Goal: Information Seeking & Learning: Learn about a topic

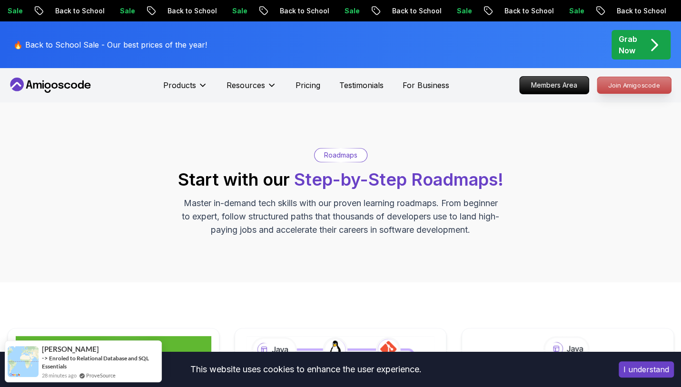
click at [622, 85] on p "Join Amigoscode" at bounding box center [634, 85] width 74 height 16
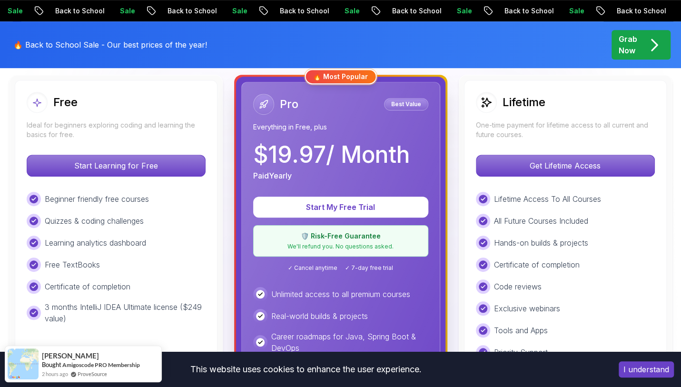
scroll to position [271, 0]
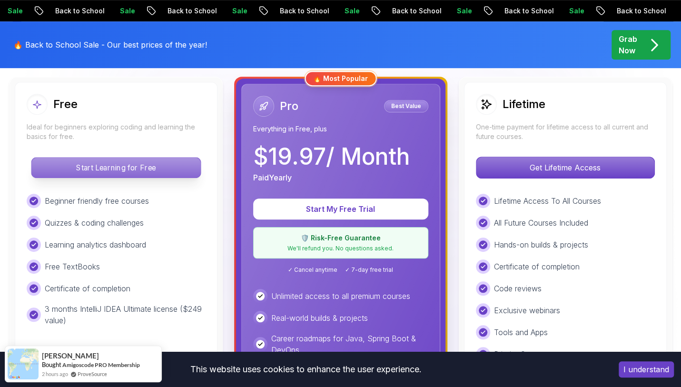
click at [144, 159] on p "Start Learning for Free" at bounding box center [115, 168] width 169 height 20
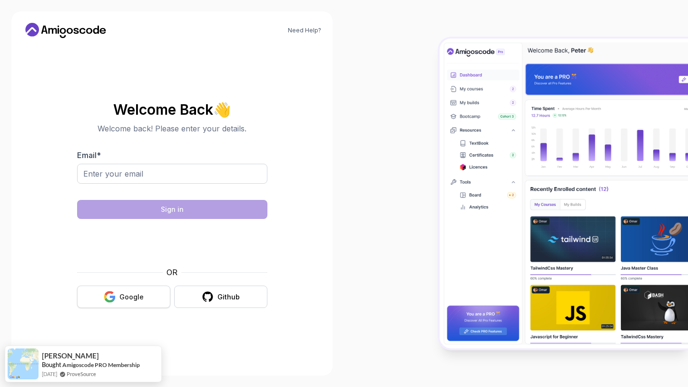
click at [123, 291] on button "Google" at bounding box center [123, 297] width 93 height 22
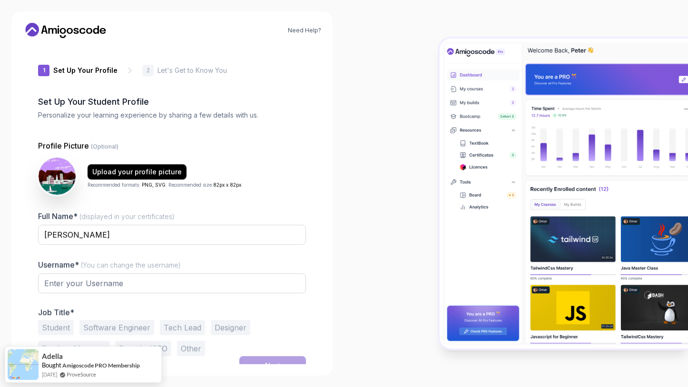
type input "happyhummingbird03ac4"
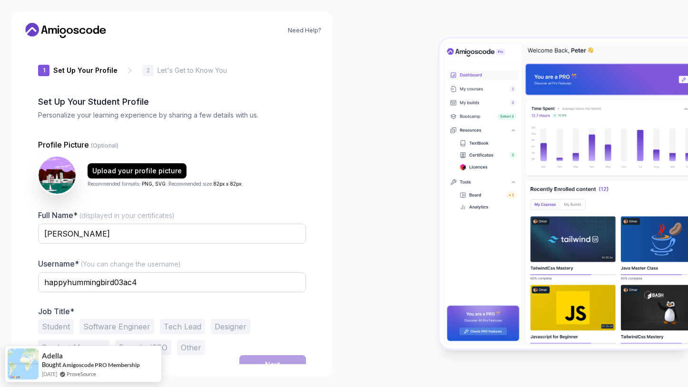
scroll to position [9, 0]
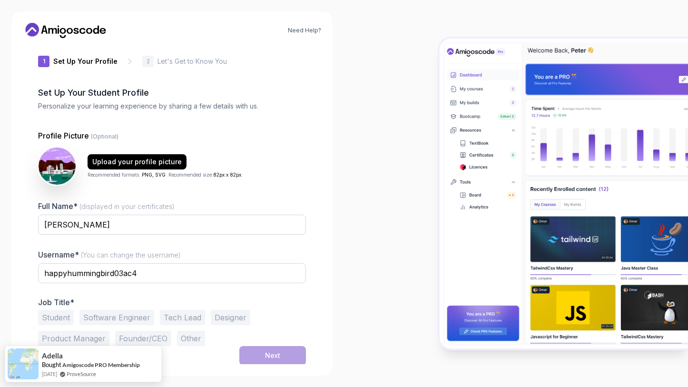
click at [103, 320] on button "Software Engineer" at bounding box center [116, 317] width 75 height 15
click at [66, 319] on button "Student" at bounding box center [56, 317] width 36 height 15
click at [251, 346] on button "Next" at bounding box center [272, 355] width 67 height 19
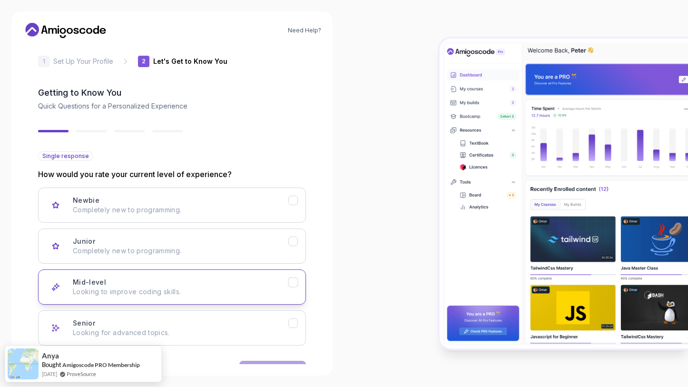
click at [203, 278] on div "Mid-level Looking to improve coding skills." at bounding box center [181, 287] width 216 height 19
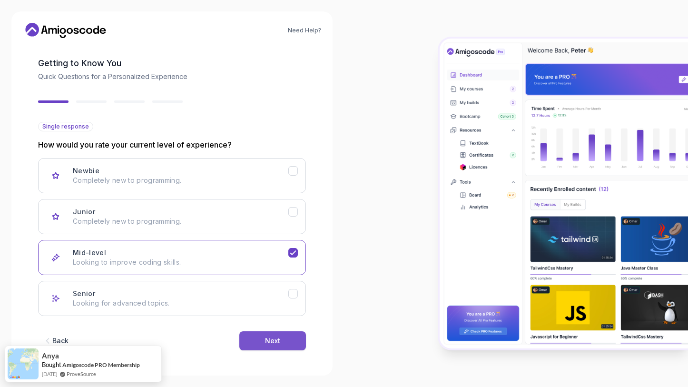
click at [275, 339] on div "Next" at bounding box center [272, 341] width 15 height 10
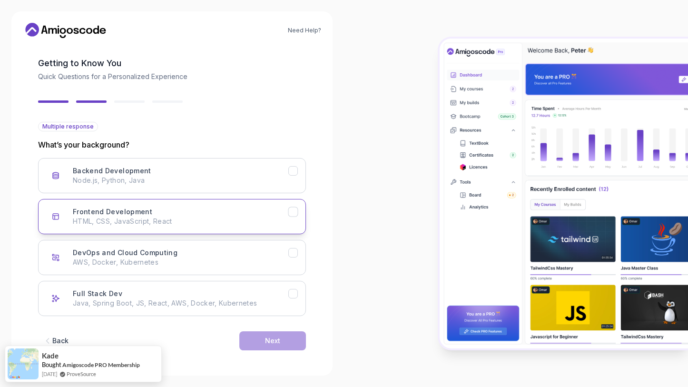
click at [242, 216] on div "Frontend Development HTML, CSS, JavaScript, React" at bounding box center [181, 216] width 216 height 19
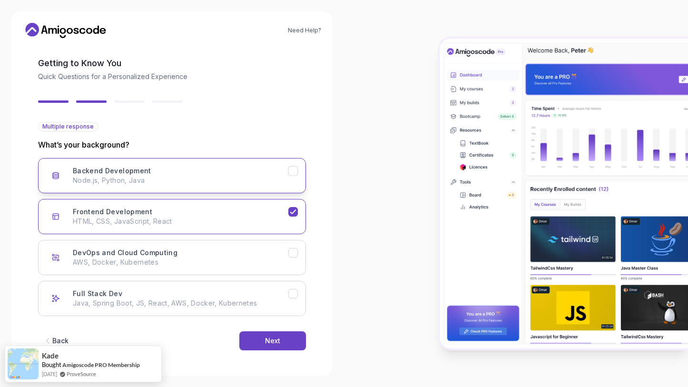
click at [293, 172] on icon "Backend Development" at bounding box center [292, 171] width 5 height 4
click at [277, 336] on div "Next" at bounding box center [272, 341] width 15 height 10
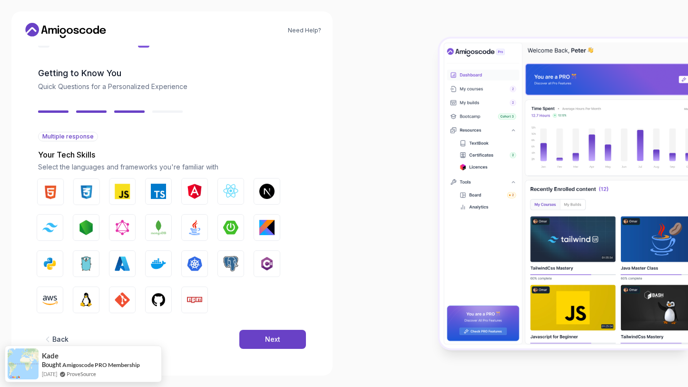
scroll to position [29, 0]
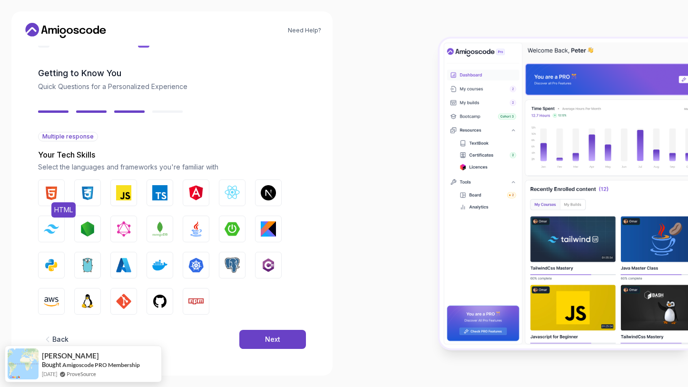
click at [57, 190] on img "button" at bounding box center [51, 192] width 15 height 15
click at [77, 191] on button "CSS" at bounding box center [87, 192] width 27 height 27
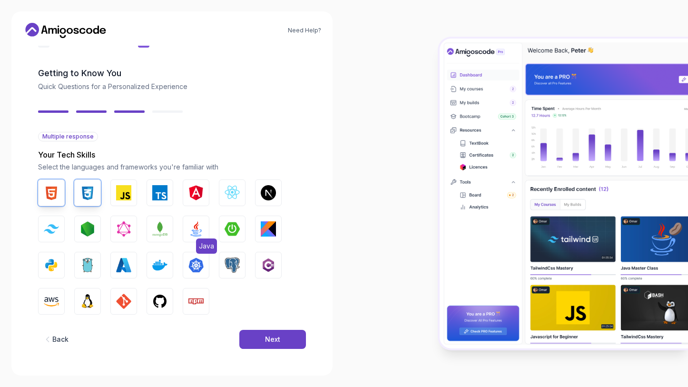
click at [196, 232] on img "button" at bounding box center [196, 228] width 15 height 15
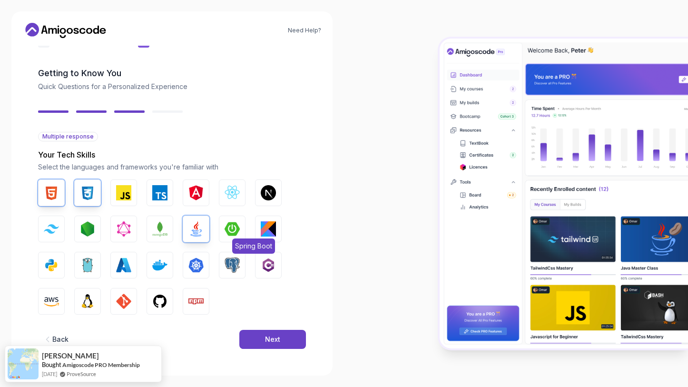
click at [233, 228] on img "button" at bounding box center [232, 228] width 15 height 15
click at [131, 263] on button "Azure" at bounding box center [123, 265] width 27 height 27
click at [58, 265] on img "button" at bounding box center [51, 265] width 15 height 15
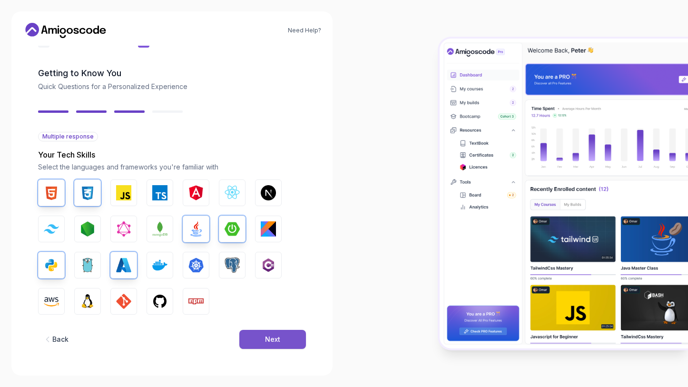
click at [282, 333] on button "Next" at bounding box center [272, 339] width 67 height 19
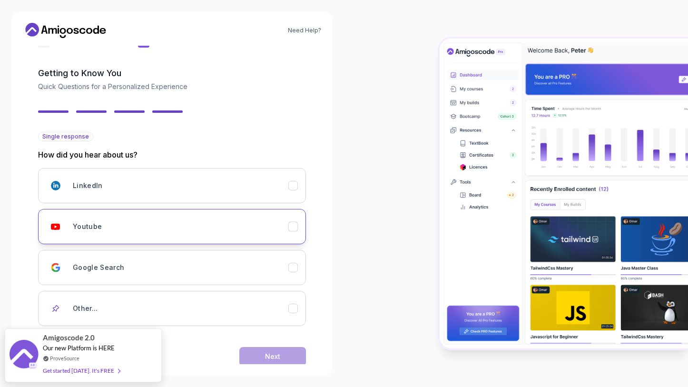
scroll to position [44, 0]
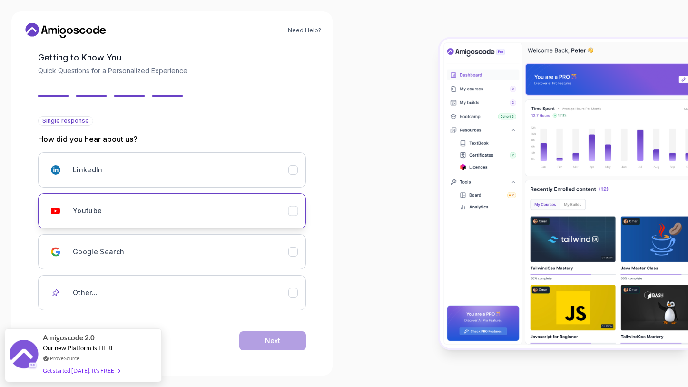
click at [129, 206] on div "Youtube" at bounding box center [181, 210] width 216 height 19
click at [258, 337] on button "Next" at bounding box center [272, 340] width 67 height 19
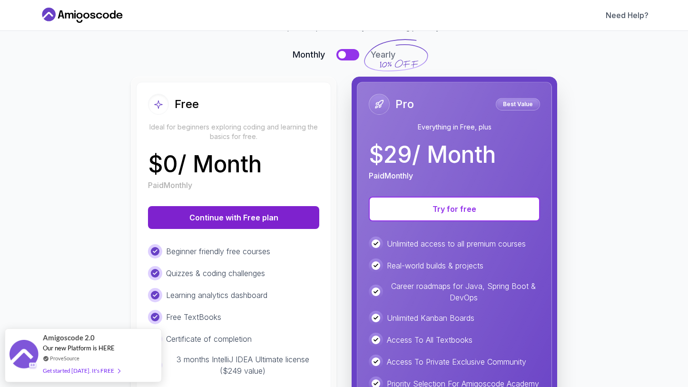
scroll to position [60, 0]
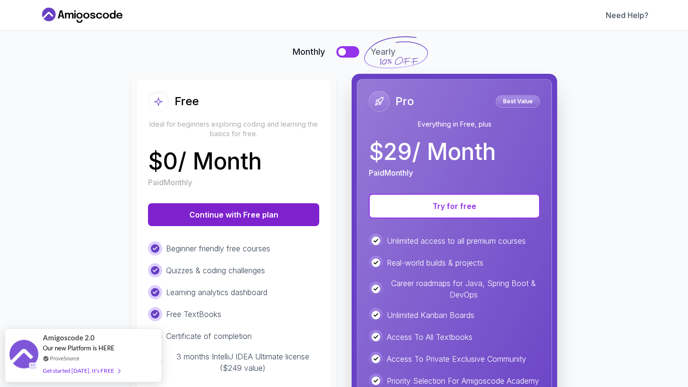
click at [243, 213] on button "Continue with Free plan" at bounding box center [233, 214] width 171 height 23
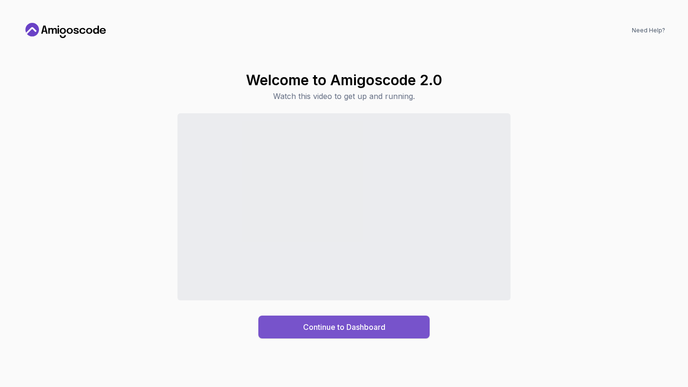
click at [317, 324] on div "Continue to Dashboard" at bounding box center [344, 326] width 82 height 11
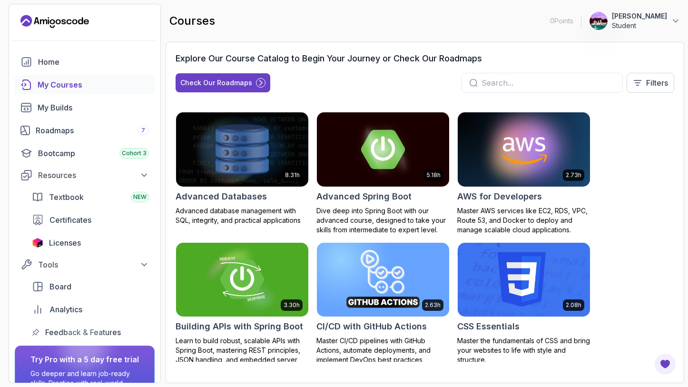
click at [520, 84] on input "text" at bounding box center [548, 82] width 133 height 11
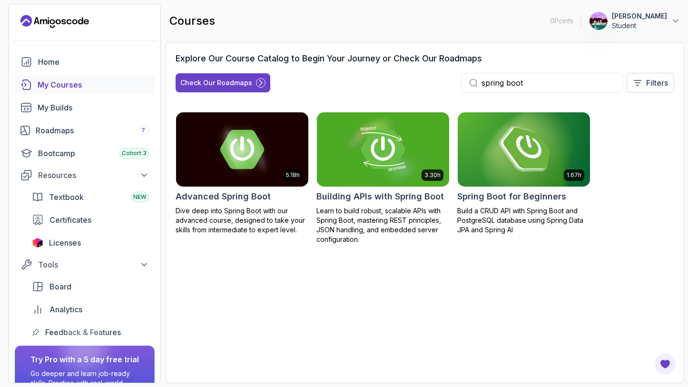
type input "spring boot"
click at [538, 152] on img at bounding box center [524, 149] width 139 height 78
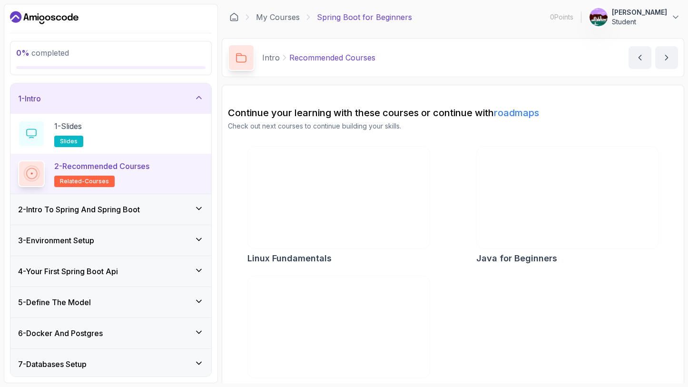
scroll to position [20, 0]
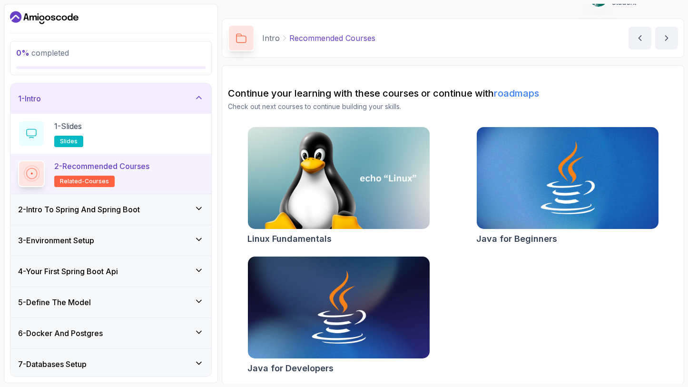
click at [154, 207] on div "2 - Intro To Spring And Spring Boot" at bounding box center [111, 209] width 186 height 11
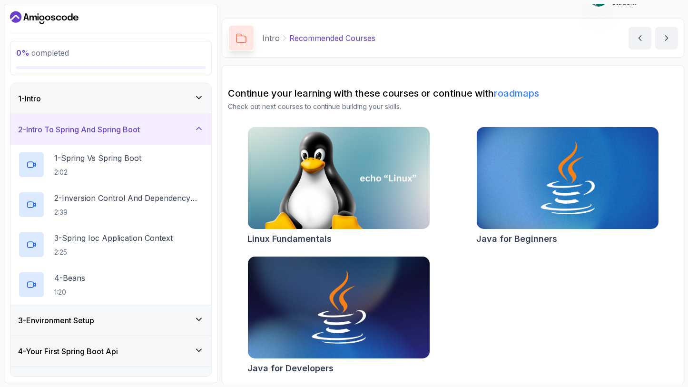
click at [121, 313] on div "3 - Environment Setup" at bounding box center [110, 320] width 201 height 30
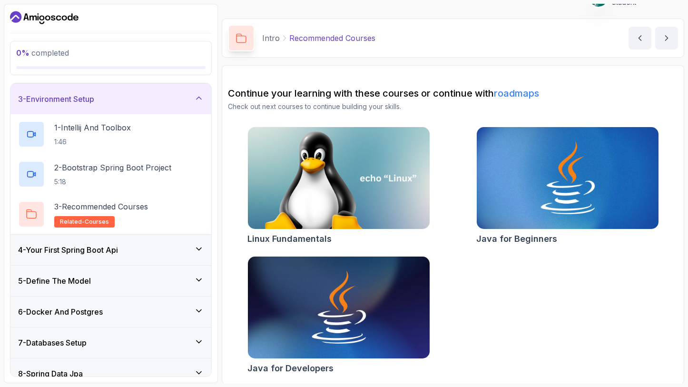
scroll to position [63, 0]
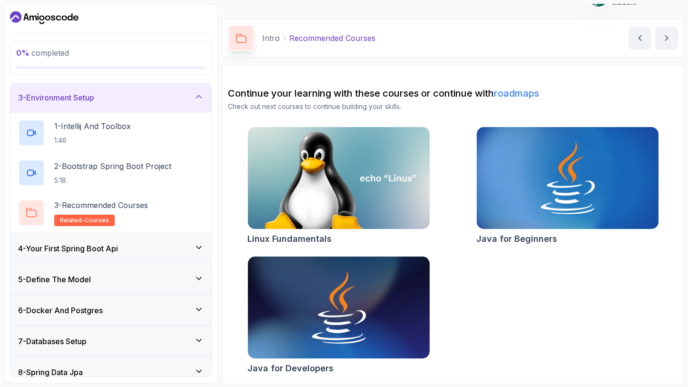
click at [94, 277] on div "5 - Define The Model" at bounding box center [111, 279] width 186 height 11
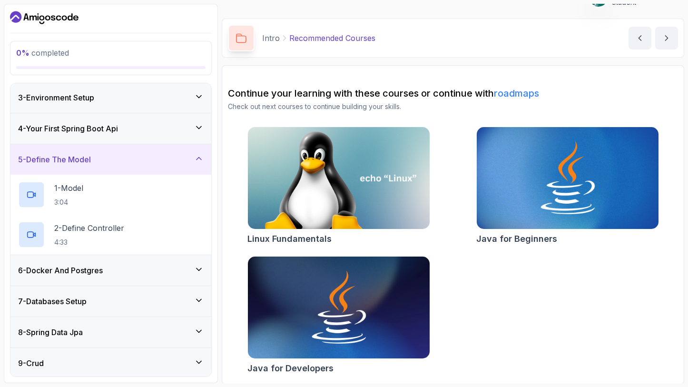
click at [94, 99] on h3 "3 - Environment Setup" at bounding box center [56, 97] width 76 height 11
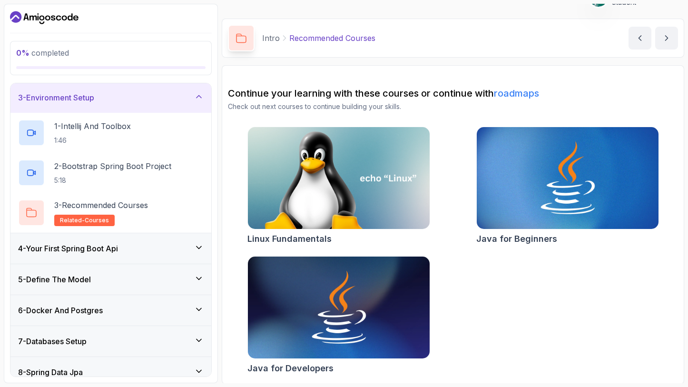
click at [112, 247] on h3 "4 - Your First Spring Boot Api" at bounding box center [68, 248] width 100 height 11
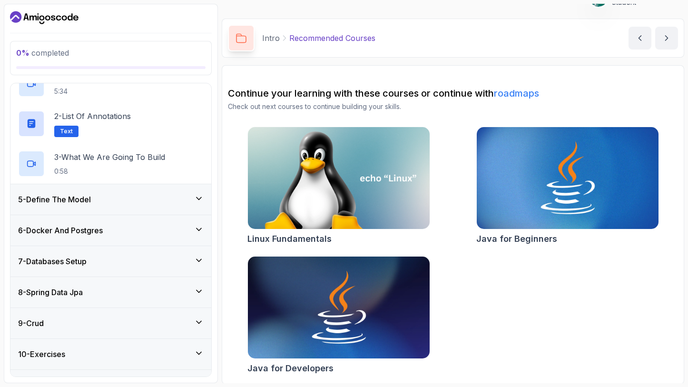
scroll to position [149, 0]
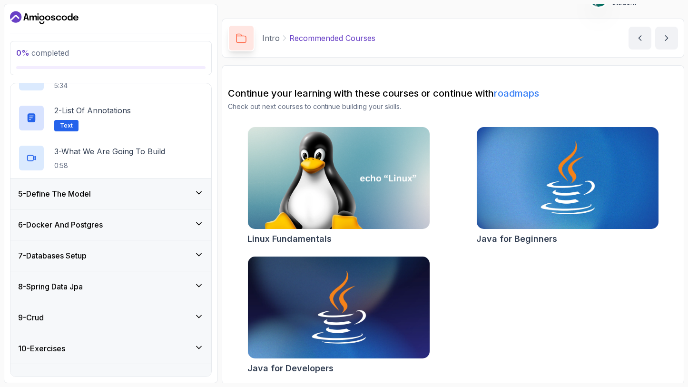
click at [64, 253] on h3 "7 - Databases Setup" at bounding box center [52, 255] width 69 height 11
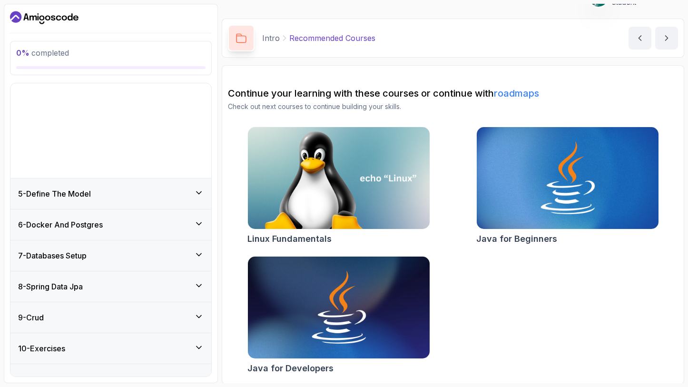
scroll to position [74, 0]
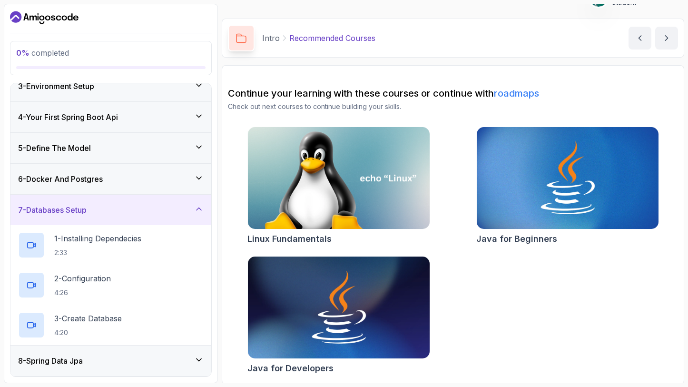
click at [80, 182] on h3 "6 - Docker And Postgres" at bounding box center [60, 178] width 85 height 11
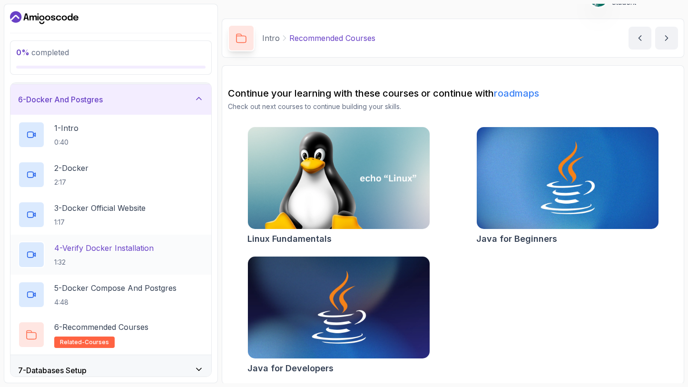
scroll to position [153, 0]
click at [99, 298] on p "4:48" at bounding box center [115, 303] width 122 height 10
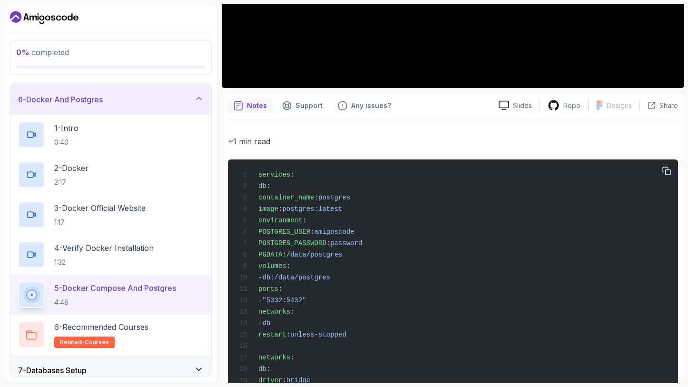
scroll to position [258, 0]
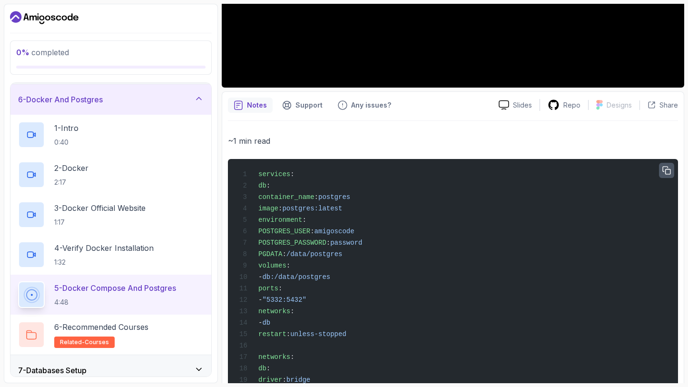
click at [666, 169] on icon "button" at bounding box center [667, 170] width 9 height 9
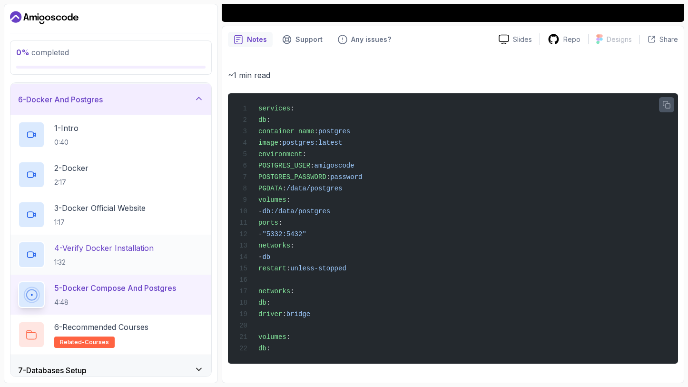
scroll to position [314, 0]
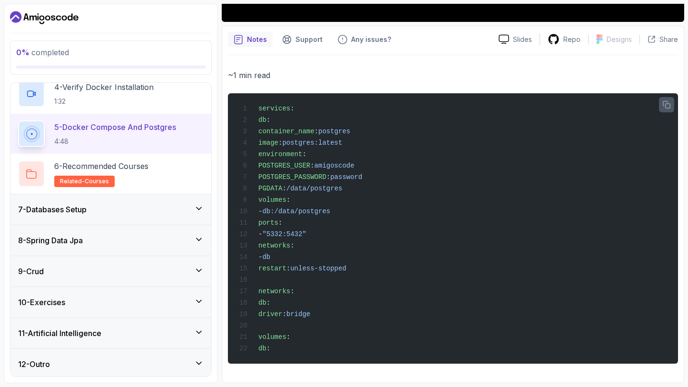
click at [63, 305] on h3 "10 - Exercises" at bounding box center [41, 302] width 47 height 11
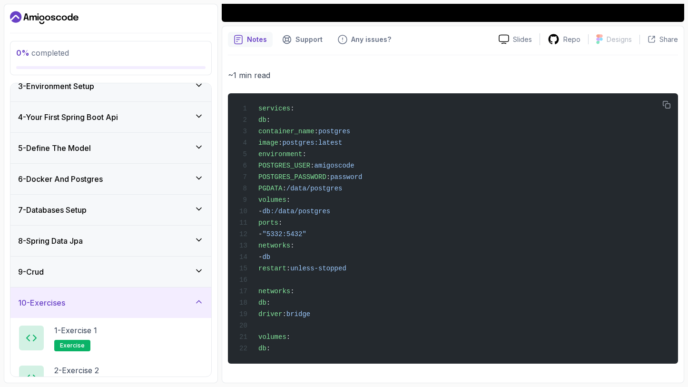
scroll to position [194, 0]
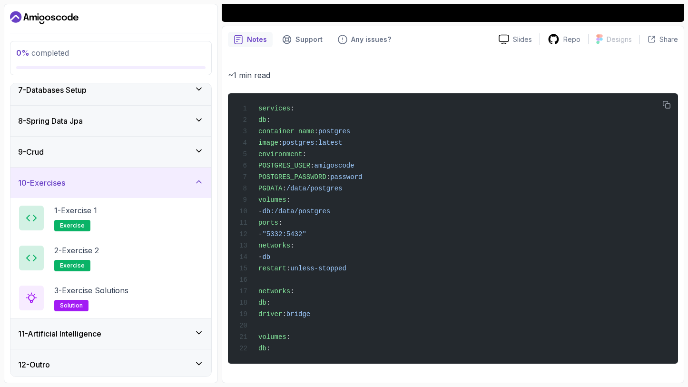
click at [104, 183] on div "10 - Exercises" at bounding box center [111, 182] width 186 height 11
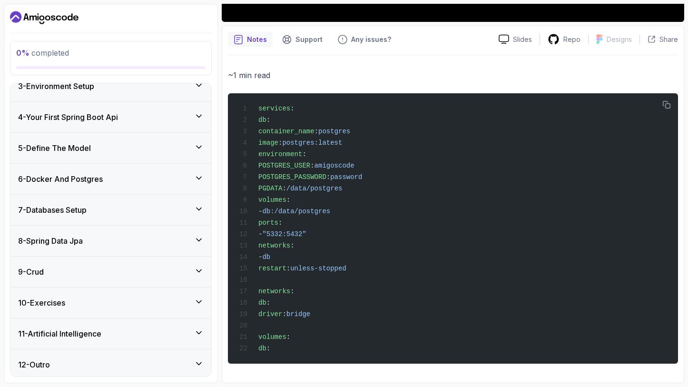
scroll to position [0, 0]
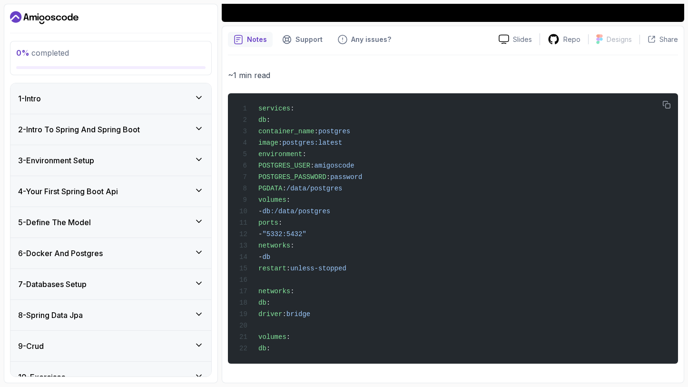
click at [136, 89] on div "1 - Intro" at bounding box center [110, 98] width 201 height 30
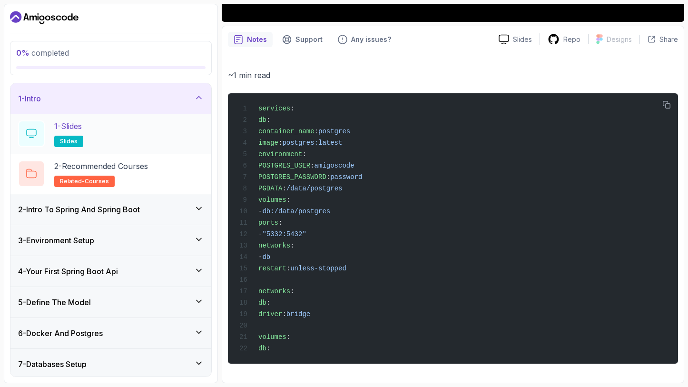
click at [93, 132] on div "1 - Slides slides" at bounding box center [111, 133] width 186 height 27
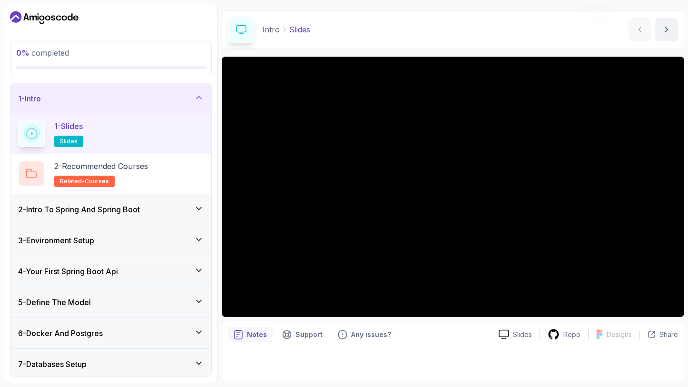
scroll to position [27, 0]
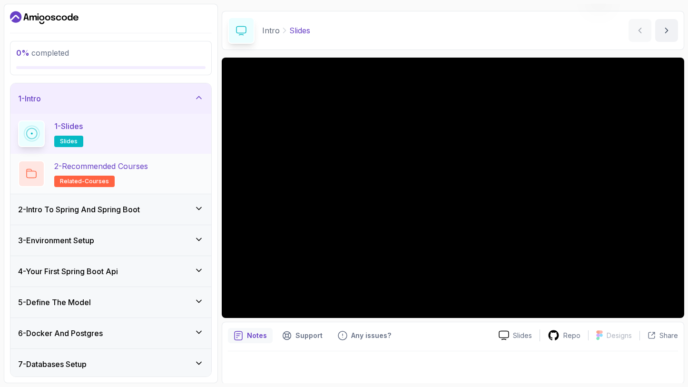
click at [125, 172] on h2 "2 - Recommended Courses related-courses" at bounding box center [101, 173] width 94 height 27
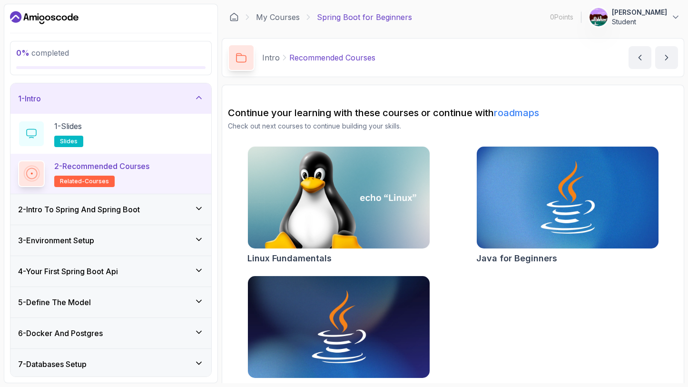
scroll to position [20, 0]
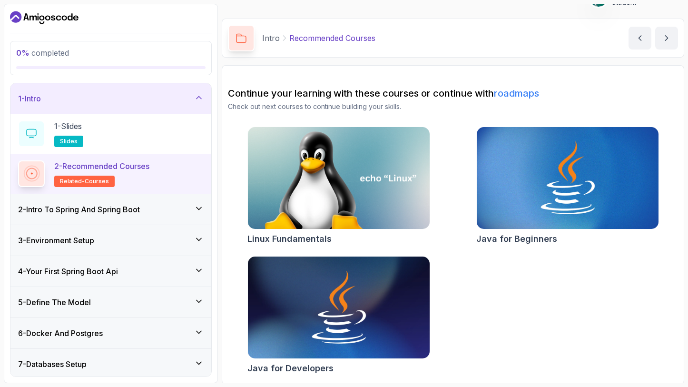
click at [85, 215] on div "2 - Intro To Spring And Spring Boot" at bounding box center [110, 209] width 201 height 30
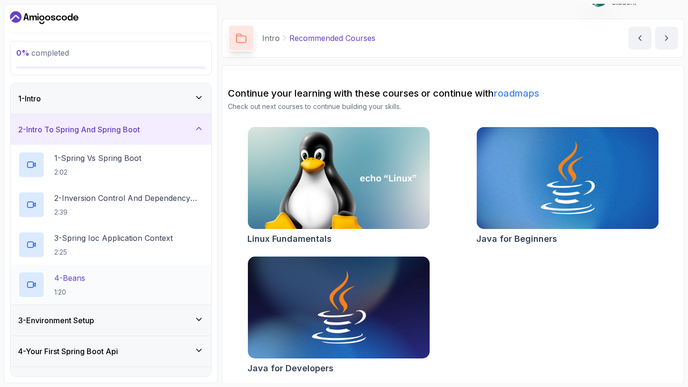
click at [82, 288] on p "1:20" at bounding box center [69, 293] width 31 height 10
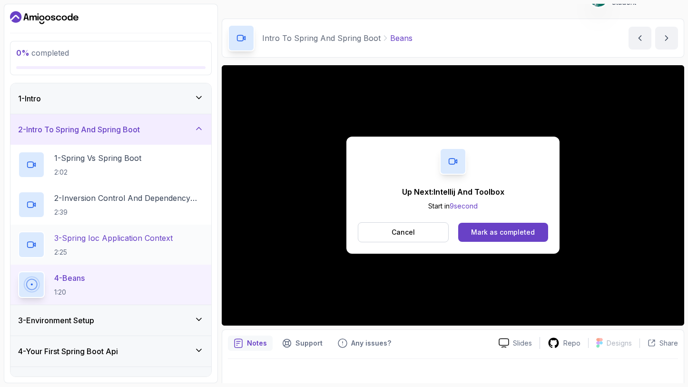
click at [110, 242] on p "3 - Spring Ioc Application Context" at bounding box center [113, 237] width 119 height 11
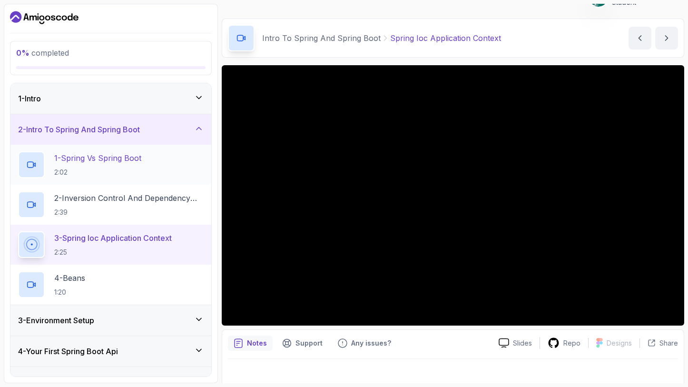
click at [98, 164] on h2 "1 - Spring Vs Spring Boot 2:02" at bounding box center [97, 164] width 87 height 25
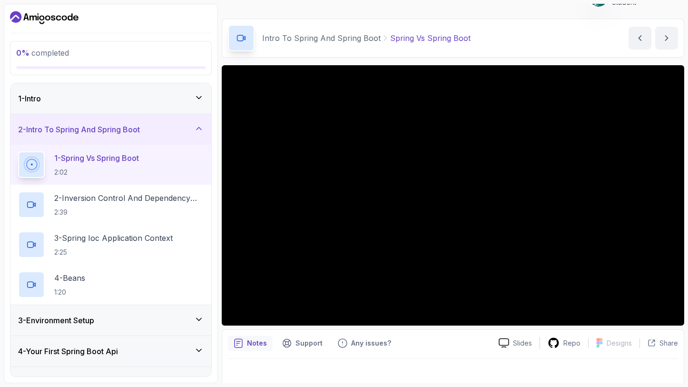
scroll to position [27, 0]
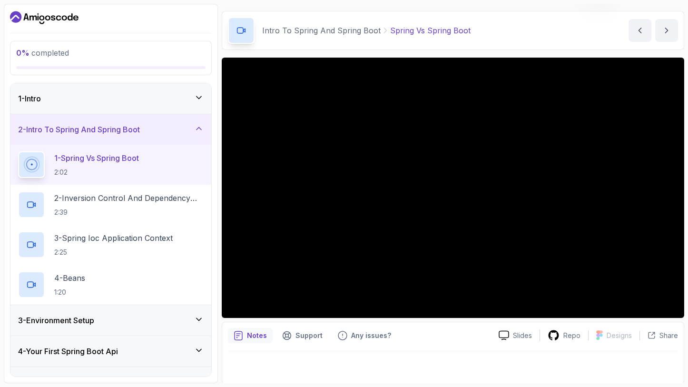
click at [571, 36] on div "Intro To Spring And Spring Boot Spring Vs Spring Boot Spring Vs Spring Boot by …" at bounding box center [453, 30] width 463 height 39
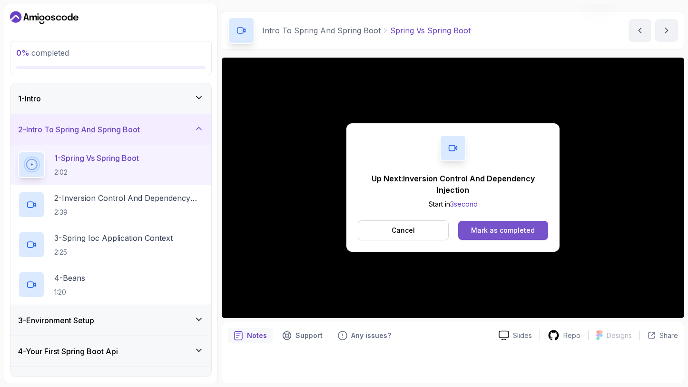
click at [494, 237] on button "Mark as completed" at bounding box center [503, 230] width 90 height 19
